Goal: Task Accomplishment & Management: Manage account settings

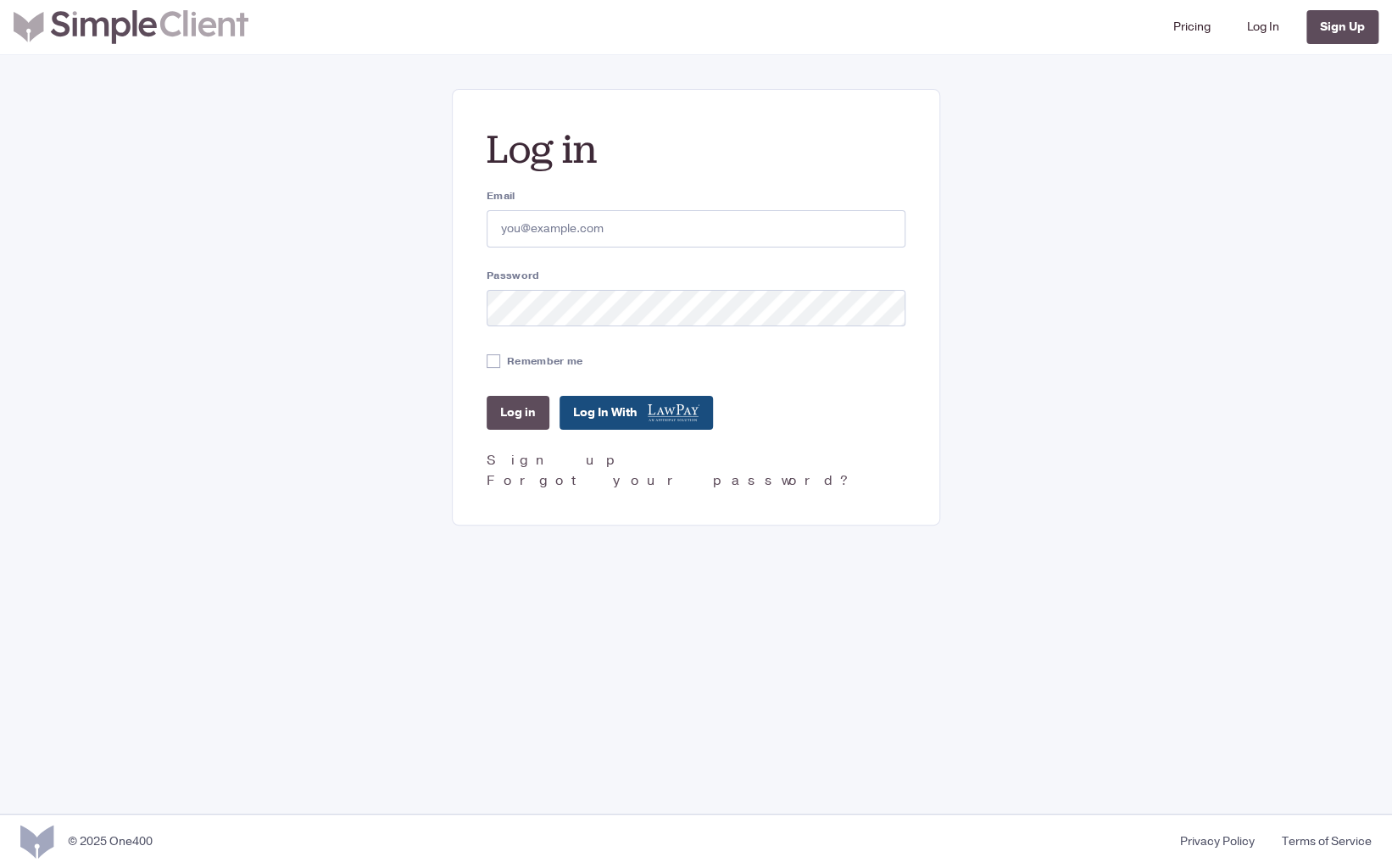
click at [535, 231] on input "Email" at bounding box center [696, 228] width 419 height 37
type input "[EMAIL_ADDRESS][DOMAIN_NAME]"
click at [486, 396] on input "Log in" at bounding box center [518, 412] width 63 height 34
click at [550, 236] on input "Email" at bounding box center [696, 228] width 419 height 37
type input "[EMAIL_ADDRESS][DOMAIN_NAME]"
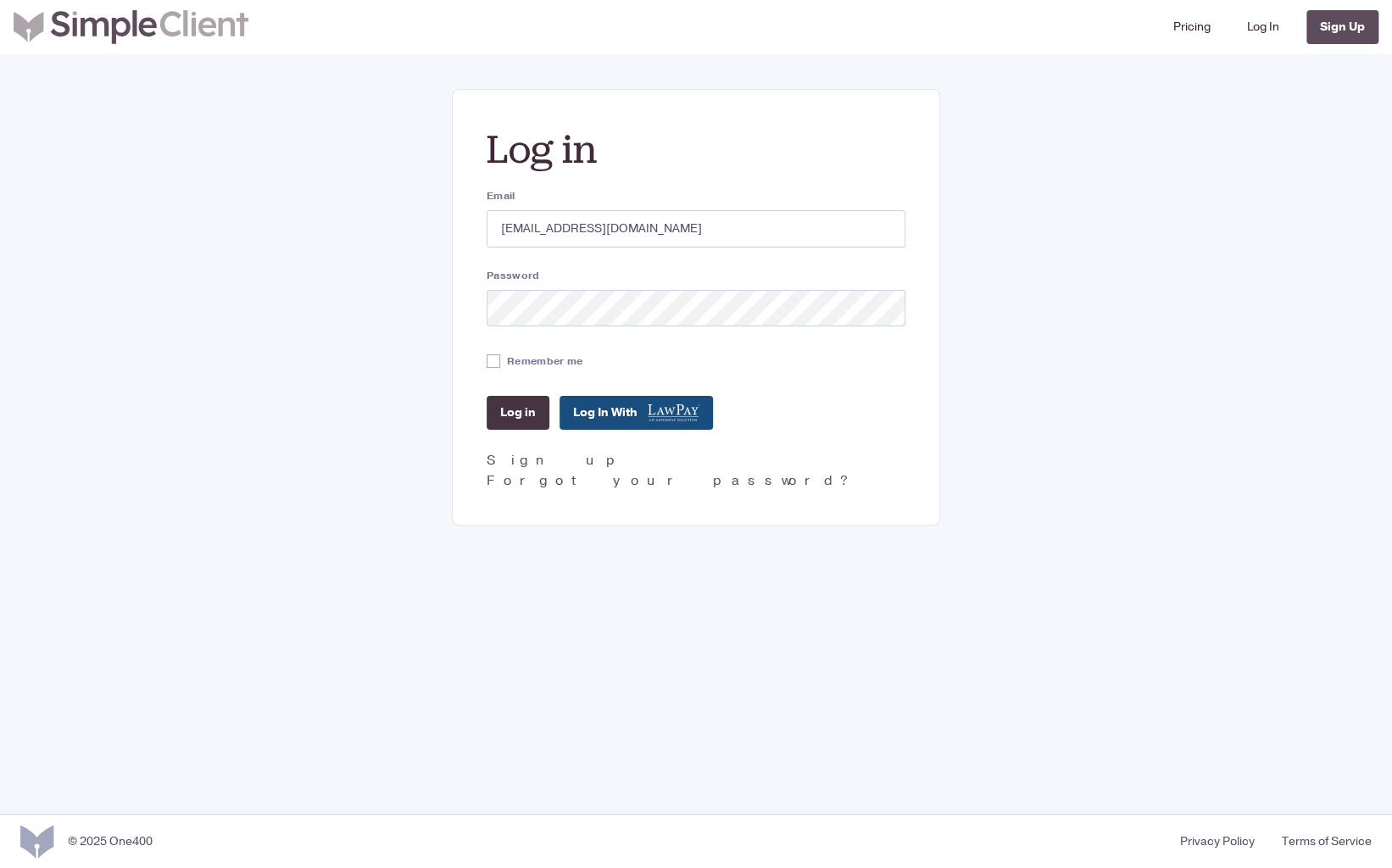
click at [494, 412] on input "Log in" at bounding box center [518, 412] width 63 height 34
